Goal: Task Accomplishment & Management: Complete application form

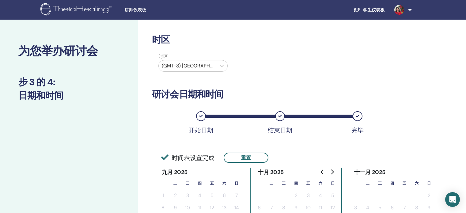
scroll to position [125, 0]
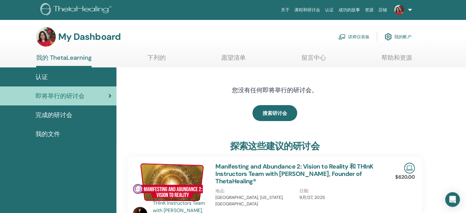
click at [358, 34] on link "讲师仪表板" at bounding box center [353, 36] width 31 height 13
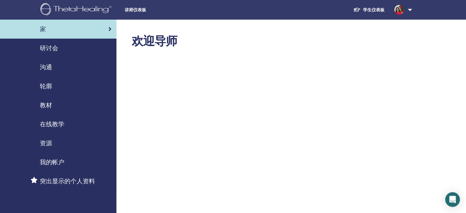
click at [51, 120] on span "在线教学" at bounding box center [52, 124] width 25 height 9
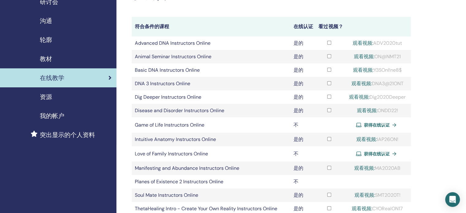
scroll to position [61, 0]
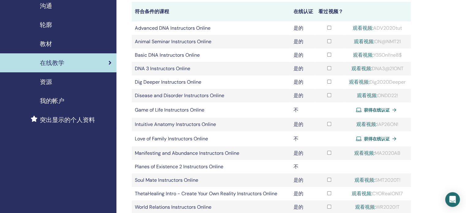
click at [46, 41] on span "教材" at bounding box center [46, 43] width 12 height 9
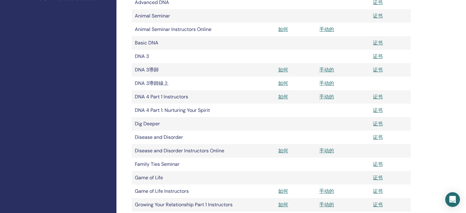
scroll to position [153, 0]
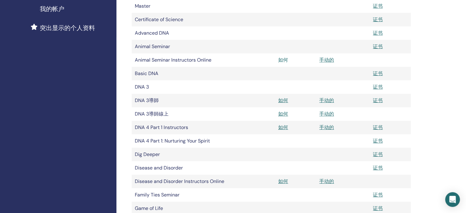
click at [285, 60] on link "如何" at bounding box center [283, 60] width 10 height 6
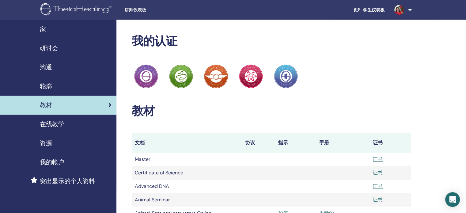
click at [57, 48] on span "研讨会" at bounding box center [49, 48] width 18 height 9
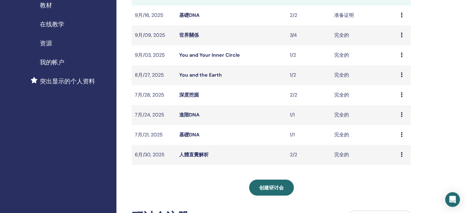
scroll to position [123, 0]
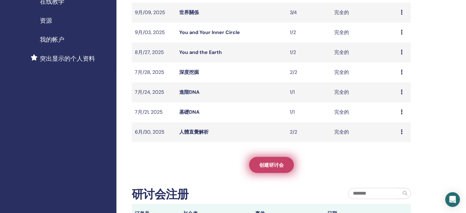
click at [274, 164] on span "创建研讨会" at bounding box center [271, 165] width 25 height 6
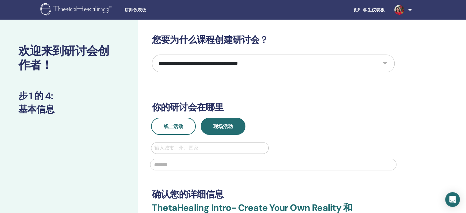
click at [386, 65] on select "**********" at bounding box center [273, 64] width 243 height 18
select select "*"
click at [152, 55] on select "**********" at bounding box center [273, 64] width 243 height 18
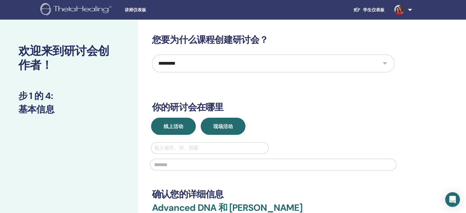
click at [168, 125] on span "线上活动" at bounding box center [174, 126] width 20 height 6
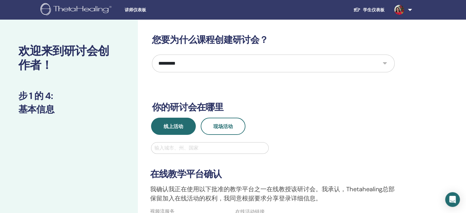
scroll to position [92, 0]
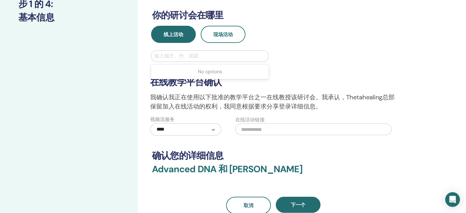
click at [181, 55] on div at bounding box center [209, 56] width 111 height 9
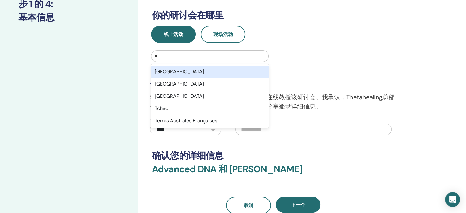
type input "**"
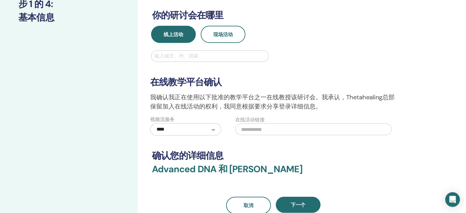
drag, startPoint x: 172, startPoint y: 55, endPoint x: 135, endPoint y: 53, distance: 37.7
click at [135, 53] on div "**********" at bounding box center [233, 114] width 466 height 372
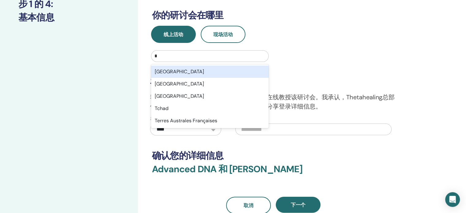
type input "**"
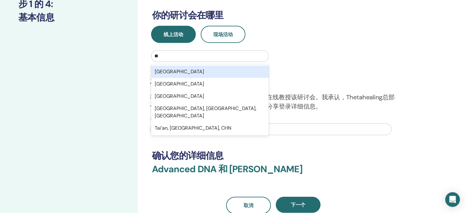
click at [170, 71] on div "Taiwan" at bounding box center [210, 72] width 118 height 12
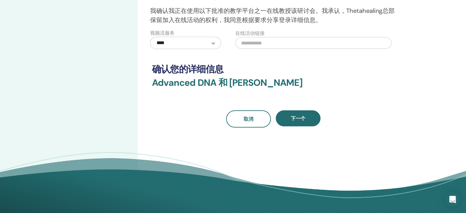
scroll to position [184, 0]
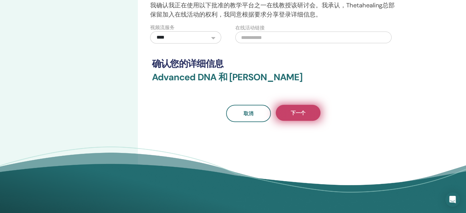
click at [299, 108] on button "下一个" at bounding box center [298, 113] width 45 height 16
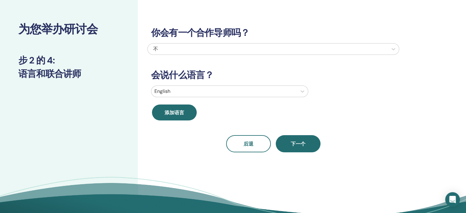
scroll to position [0, 0]
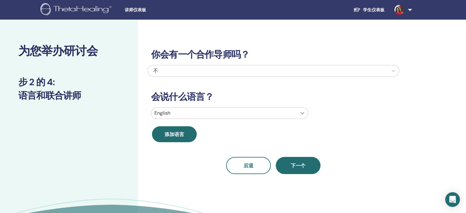
click at [301, 112] on icon at bounding box center [302, 113] width 6 height 6
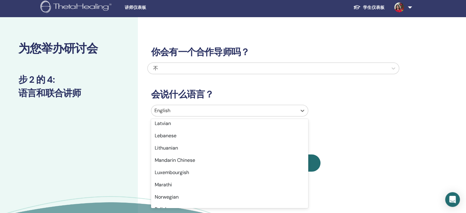
scroll to position [337, 0]
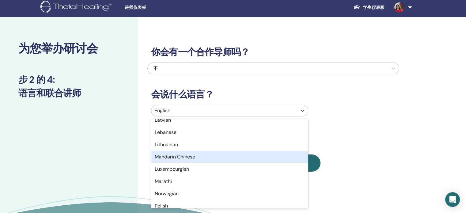
click at [225, 159] on div "Mandarin Chinese" at bounding box center [229, 157] width 157 height 12
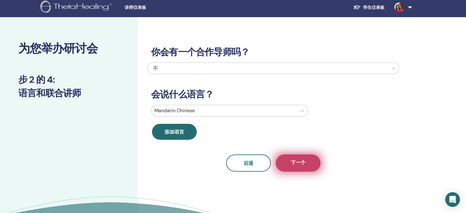
click at [298, 161] on span "下一个" at bounding box center [298, 163] width 15 height 8
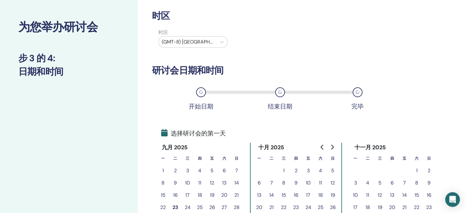
scroll to position [64, 0]
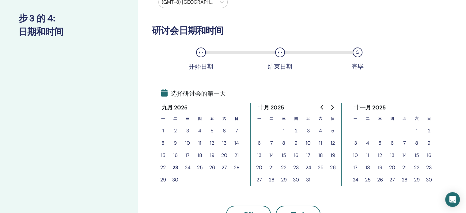
click at [175, 167] on button "23" at bounding box center [175, 167] width 12 height 12
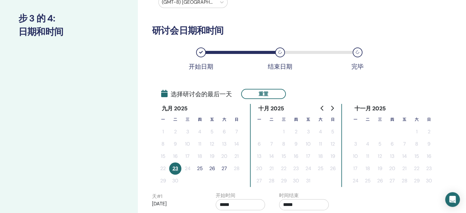
click at [211, 167] on button "26" at bounding box center [212, 168] width 12 height 12
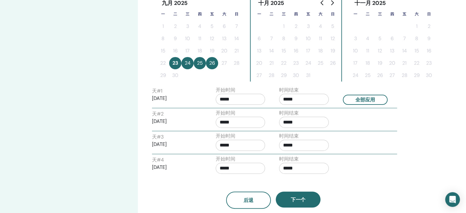
scroll to position [156, 0]
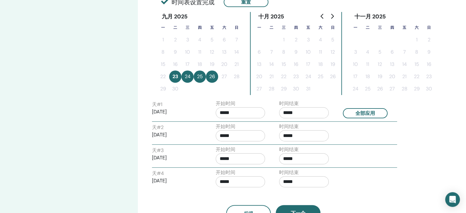
click at [296, 114] on input "*****" at bounding box center [304, 112] width 50 height 11
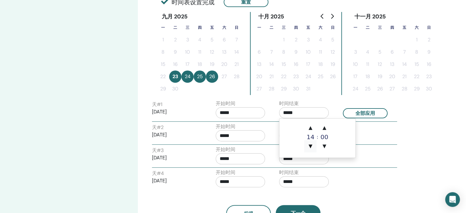
click at [312, 149] on span "▼" at bounding box center [310, 146] width 12 height 12
click at [311, 149] on span "▼" at bounding box center [310, 146] width 12 height 12
click at [326, 126] on span "▲" at bounding box center [324, 128] width 12 height 12
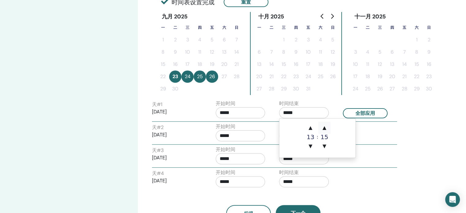
click at [326, 126] on span "▲" at bounding box center [324, 128] width 12 height 12
type input "*****"
click at [439, 124] on div "时区 时区 (GMT-8) US/Alaska 研讨会日期和时间 开始日期 结束日期 完毕 时间表设置完成 重置 九月 2025 一 二 三 四 五 六 日 …" at bounding box center [293, 86] width 311 height 444
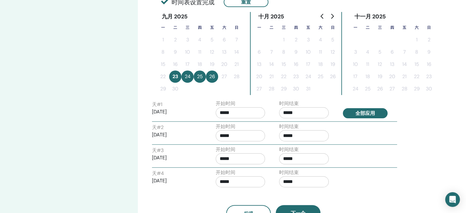
click at [368, 110] on button "全部应用" at bounding box center [365, 113] width 45 height 10
type input "*****"
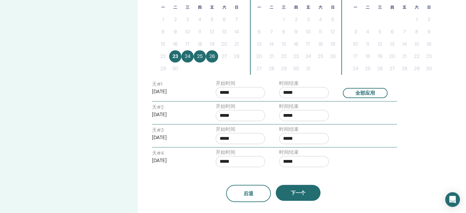
scroll to position [186, 0]
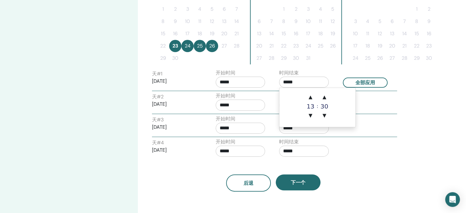
click at [299, 82] on input "*****" at bounding box center [304, 82] width 50 height 11
click at [311, 97] on span "▲" at bounding box center [310, 97] width 12 height 12
click at [326, 114] on span "▼" at bounding box center [324, 115] width 12 height 12
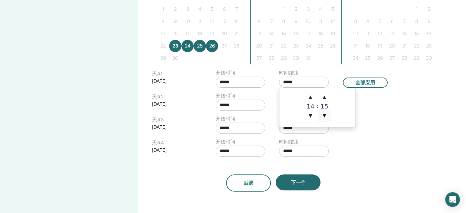
click at [326, 114] on span "▼" at bounding box center [324, 115] width 12 height 12
type input "*****"
click at [379, 81] on button "全部应用" at bounding box center [365, 83] width 45 height 10
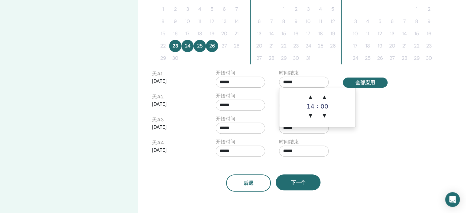
type input "*****"
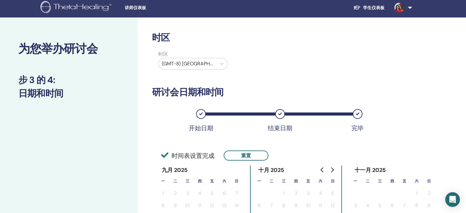
scroll to position [0, 0]
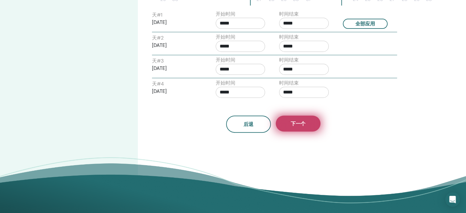
click at [308, 125] on button "下一个" at bounding box center [298, 124] width 45 height 16
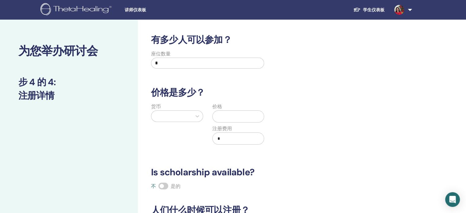
drag, startPoint x: 165, startPoint y: 62, endPoint x: 131, endPoint y: 63, distance: 34.0
click at [132, 63] on div "为您举办研讨会 步 4 的 4 : 注册详情 有多少人可以参加？ 座位数量 * 价格是多少？ 货币 价格 注册费用 * Is scholarship avai…" at bounding box center [233, 192] width 466 height 345
type input "*"
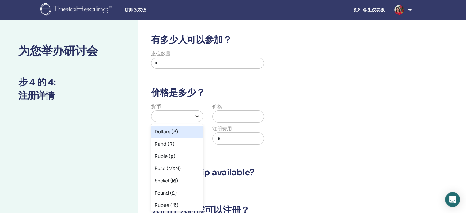
click at [199, 116] on icon at bounding box center [197, 116] width 6 height 6
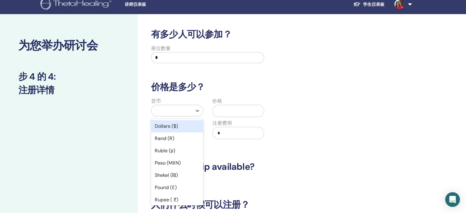
click at [189, 127] on div "Dollars ($)" at bounding box center [177, 126] width 52 height 12
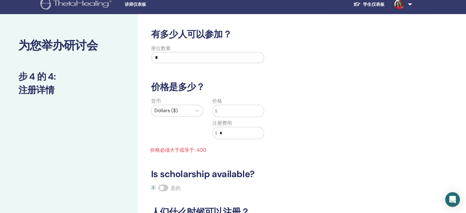
click at [236, 109] on input "text" at bounding box center [240, 111] width 47 height 12
drag, startPoint x: 235, startPoint y: 135, endPoint x: 219, endPoint y: 134, distance: 15.7
click at [219, 134] on input "*" at bounding box center [240, 133] width 47 height 12
type input "***"
click at [224, 110] on input "text" at bounding box center [240, 111] width 47 height 12
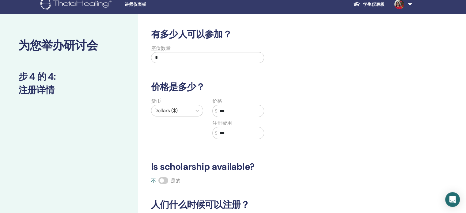
drag, startPoint x: 219, startPoint y: 110, endPoint x: 211, endPoint y: 108, distance: 8.7
click at [211, 110] on div "价格 $ *** 注册费用 $ ***" at bounding box center [238, 121] width 61 height 49
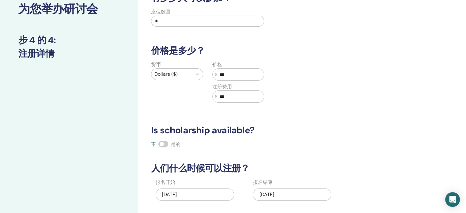
scroll to position [67, 0]
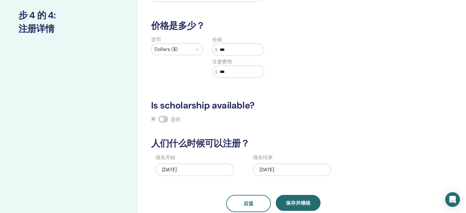
type input "***"
click at [297, 167] on div "09/26/2025" at bounding box center [292, 170] width 78 height 12
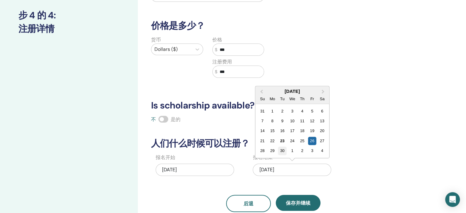
click at [282, 150] on div "30" at bounding box center [282, 151] width 8 height 8
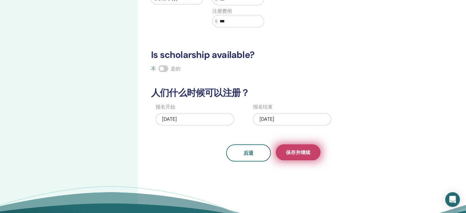
scroll to position [128, 0]
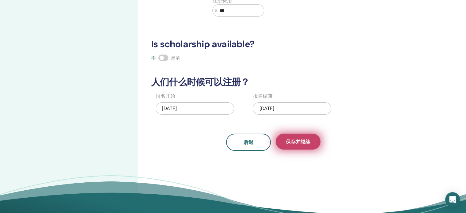
click at [305, 142] on span "保存并继续" at bounding box center [298, 142] width 25 height 6
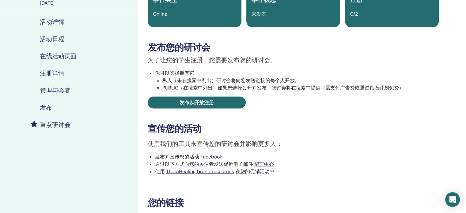
scroll to position [61, 0]
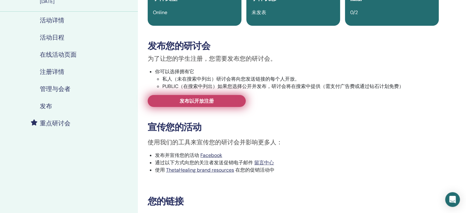
click at [213, 101] on span "发布以开放注册" at bounding box center [197, 101] width 34 height 6
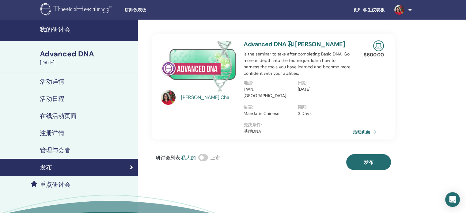
click at [365, 127] on link "活动页面" at bounding box center [366, 131] width 26 height 9
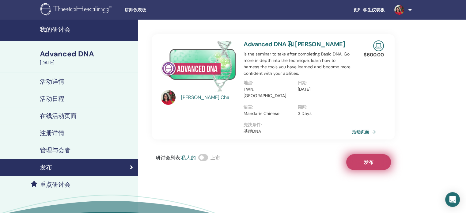
click at [374, 155] on button "发布" at bounding box center [368, 162] width 45 height 16
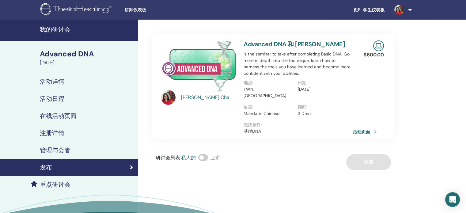
click at [367, 127] on link "活动页面" at bounding box center [366, 131] width 26 height 9
click at [379, 8] on link "学生仪表板" at bounding box center [368, 9] width 41 height 11
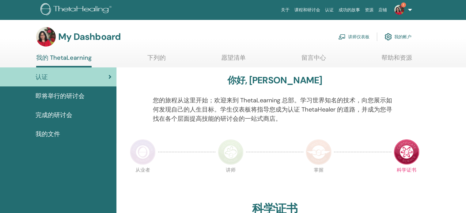
click at [354, 36] on link "讲师仪表板" at bounding box center [353, 36] width 31 height 13
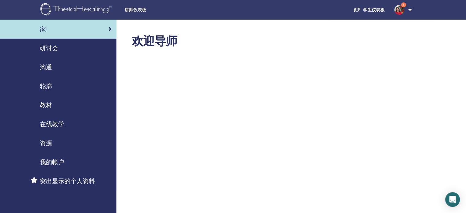
click at [53, 49] on span "研讨会" at bounding box center [49, 48] width 18 height 9
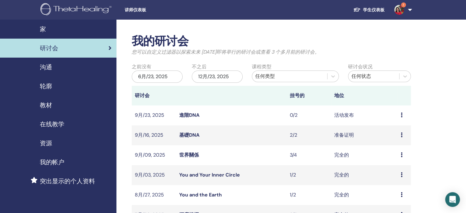
click at [196, 135] on link "基礎DNA" at bounding box center [189, 135] width 20 height 6
